Goal: Task Accomplishment & Management: Use online tool/utility

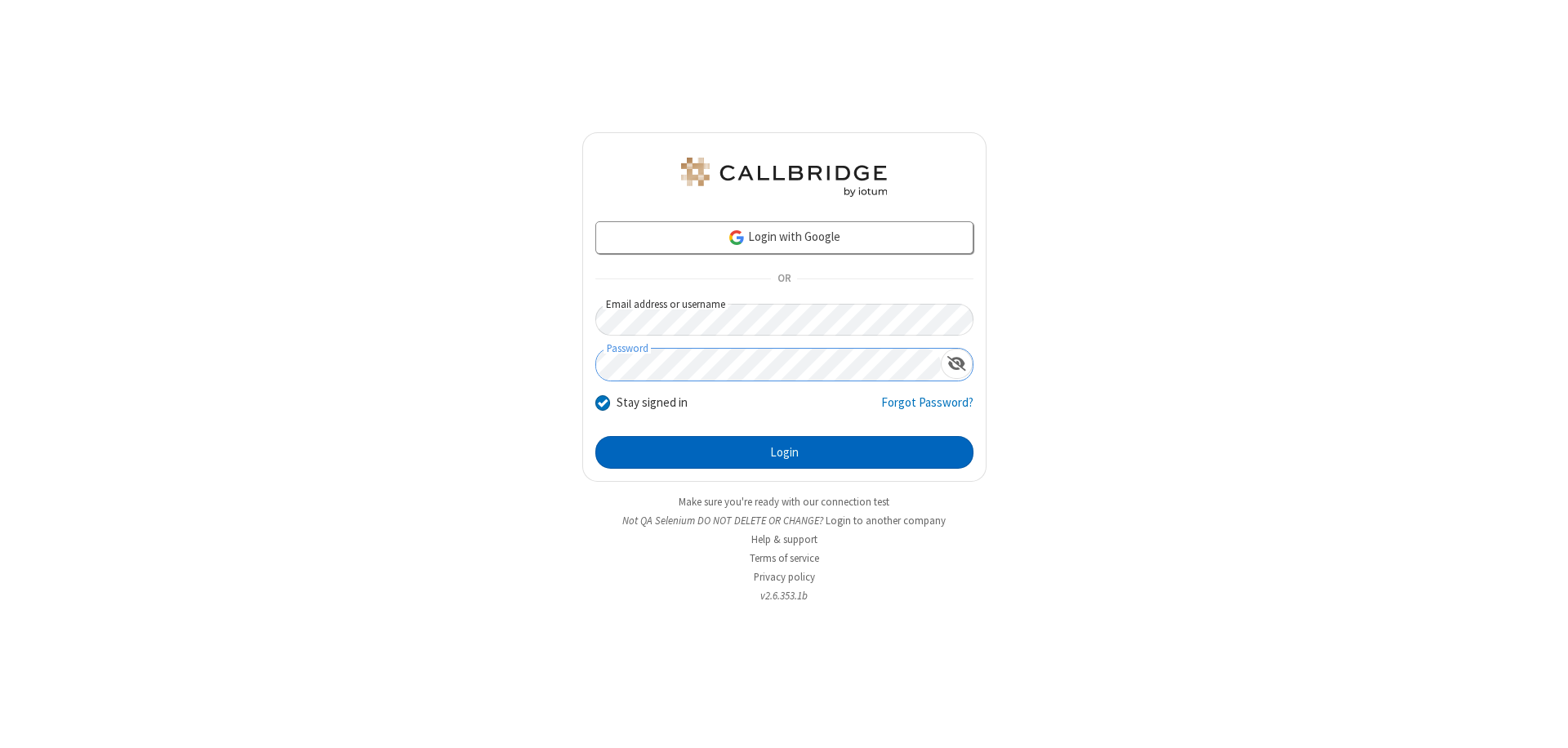
click at [784, 453] on button "Login" at bounding box center [785, 453] width 378 height 33
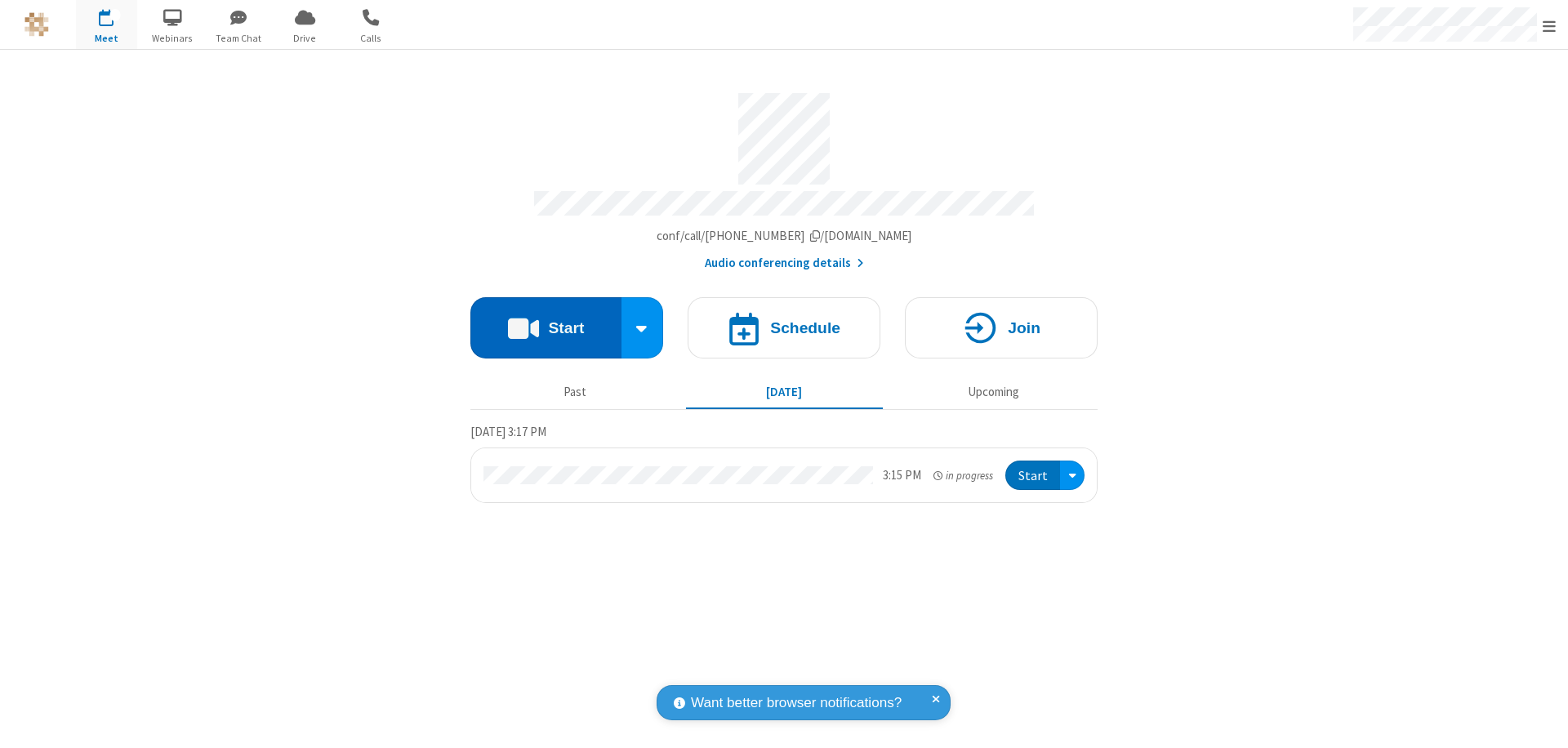
click at [546, 320] on button "Start" at bounding box center [546, 327] width 151 height 61
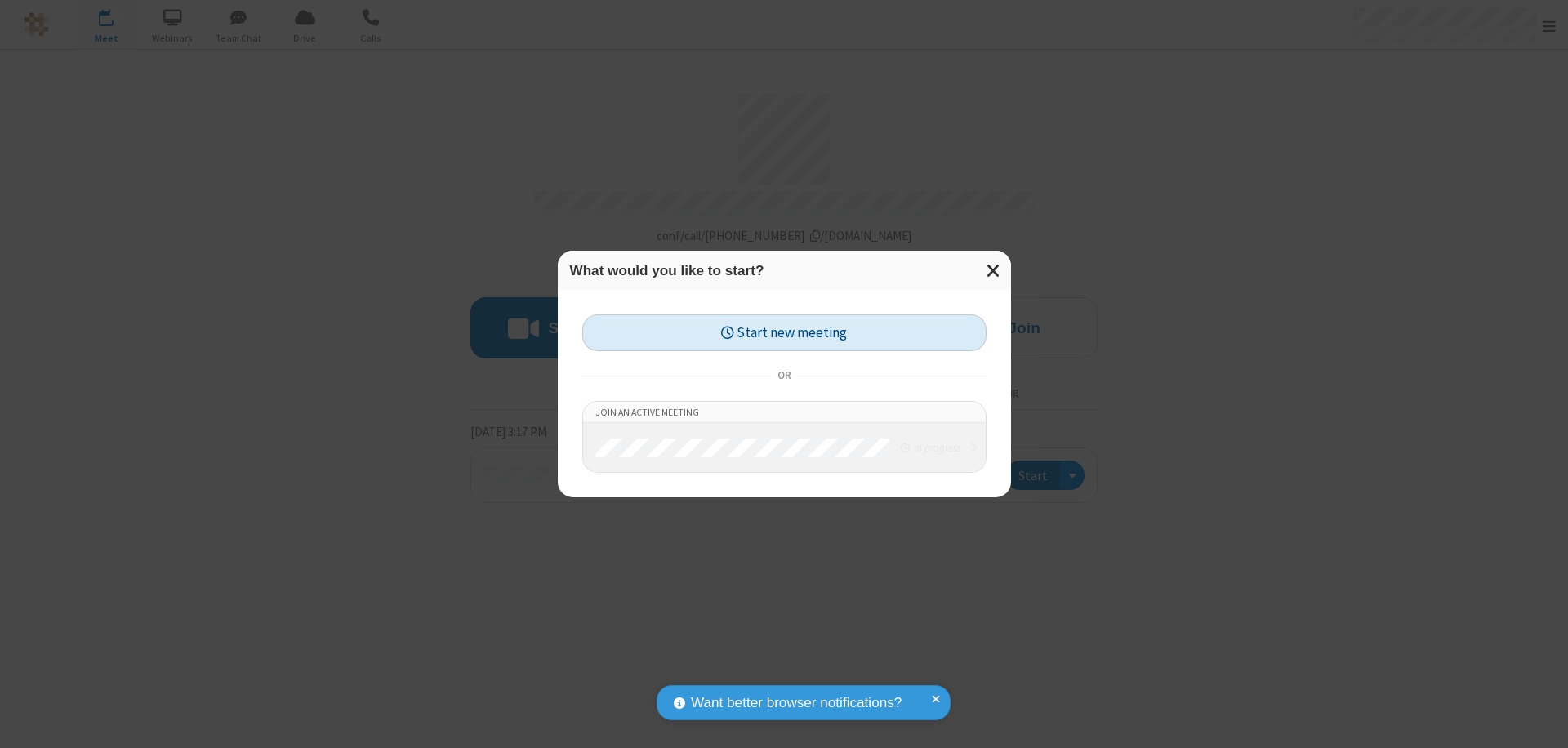
click at [784, 332] on button "Start new meeting" at bounding box center [785, 332] width 404 height 37
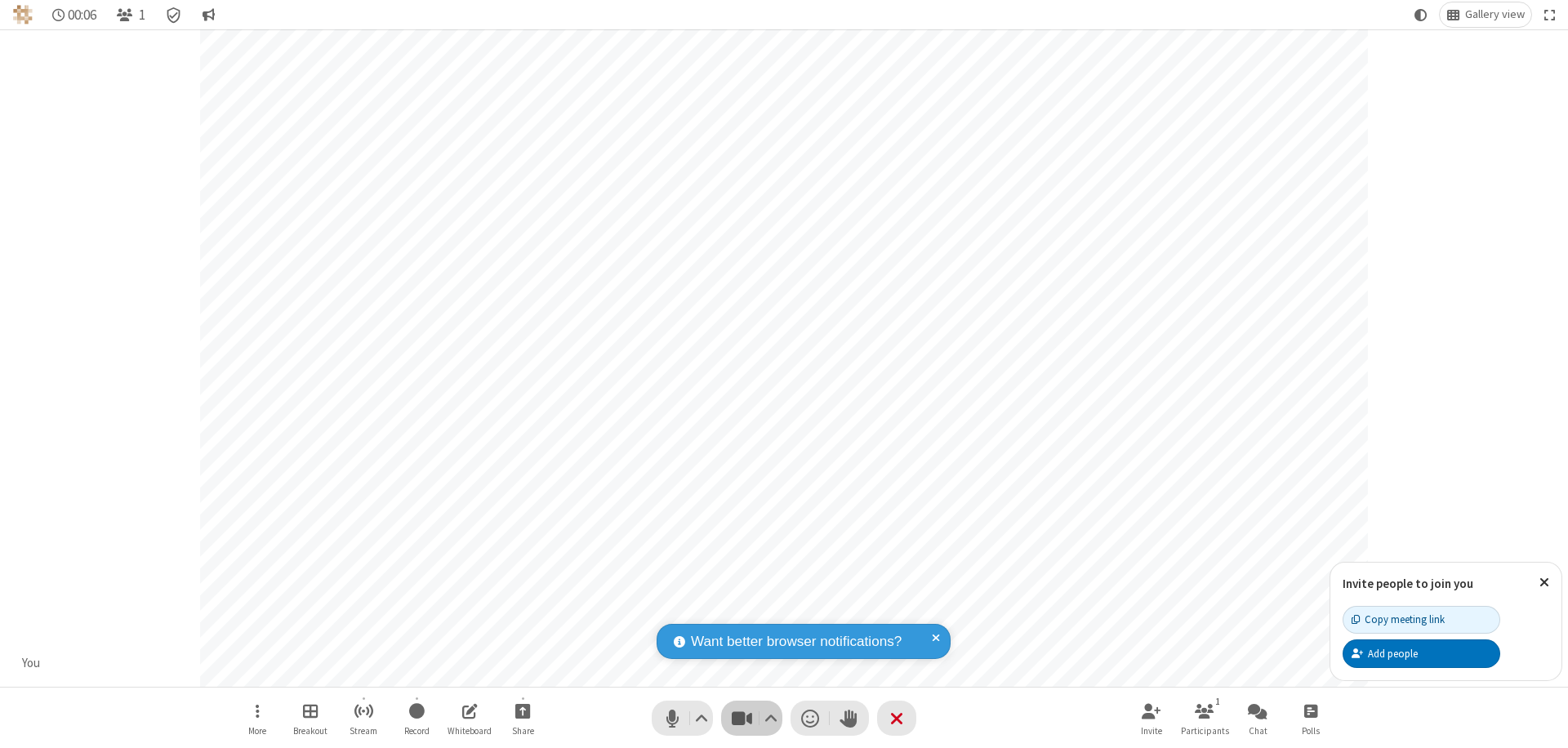
click at [741, 718] on span "Stop video (⌘+Shift+V)" at bounding box center [741, 718] width 25 height 24
click at [741, 718] on span "Start video (⌘+Shift+V)" at bounding box center [741, 718] width 25 height 24
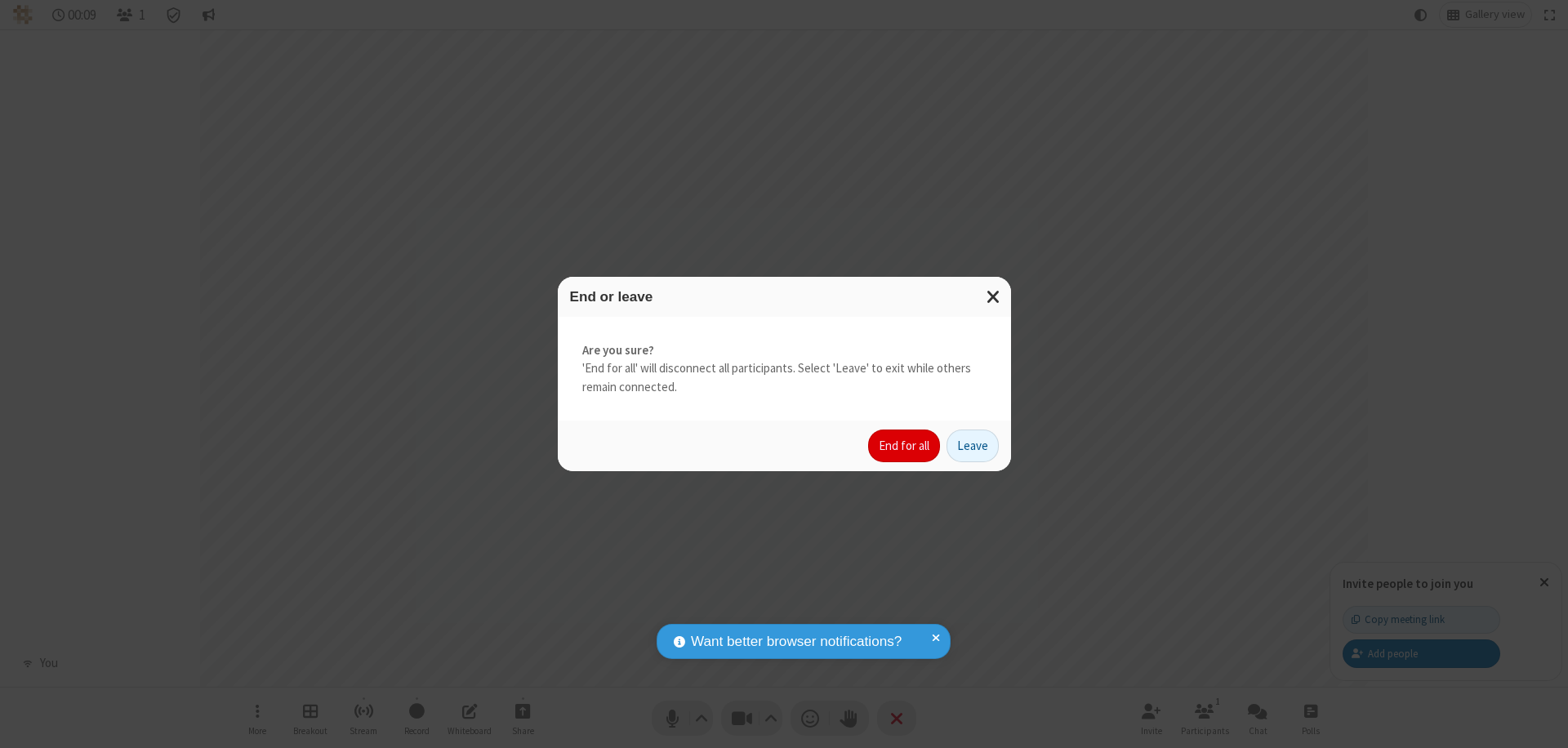
click at [905, 446] on button "End for all" at bounding box center [904, 446] width 72 height 33
